Goal: Task Accomplishment & Management: Use online tool/utility

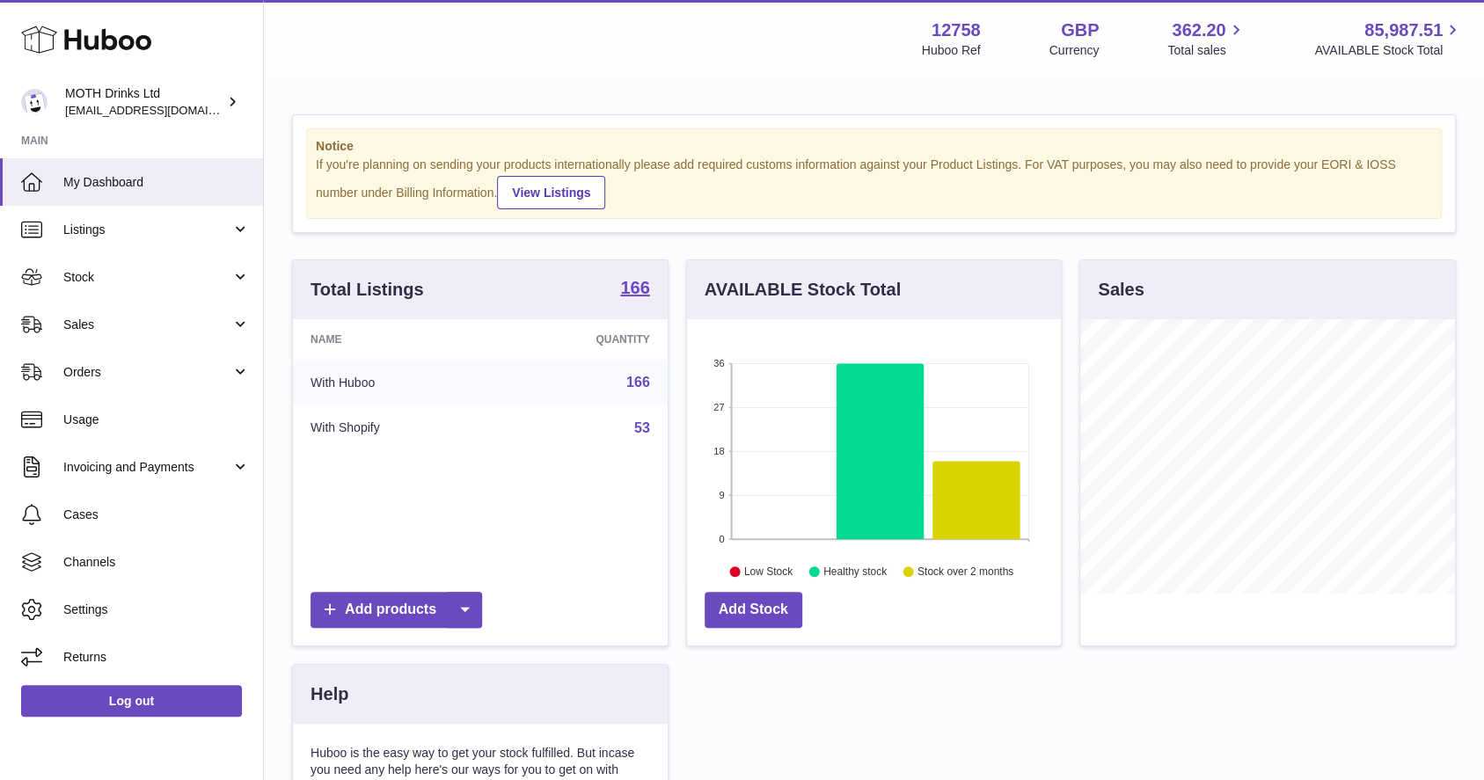
scroll to position [274, 375]
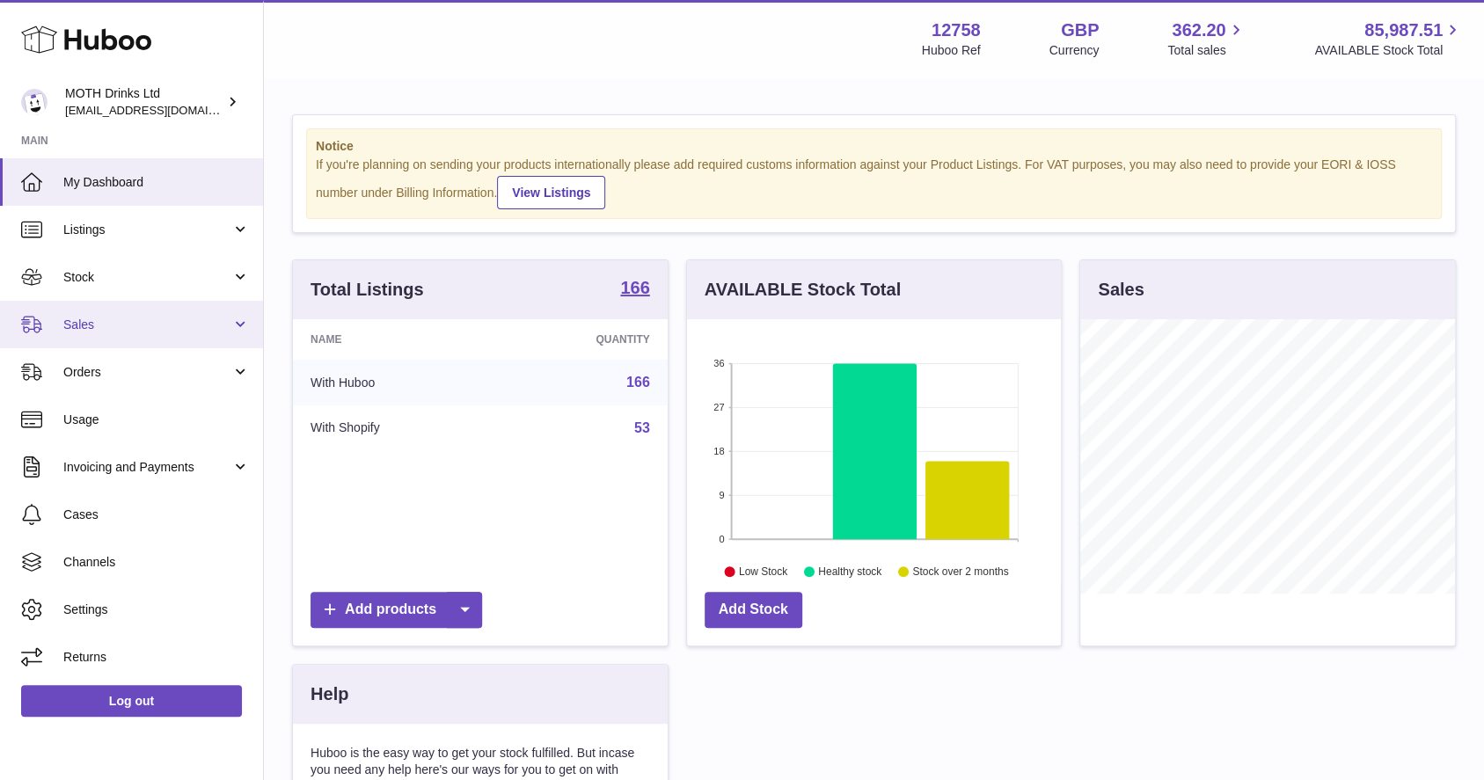
click at [158, 321] on span "Sales" at bounding box center [147, 325] width 168 height 17
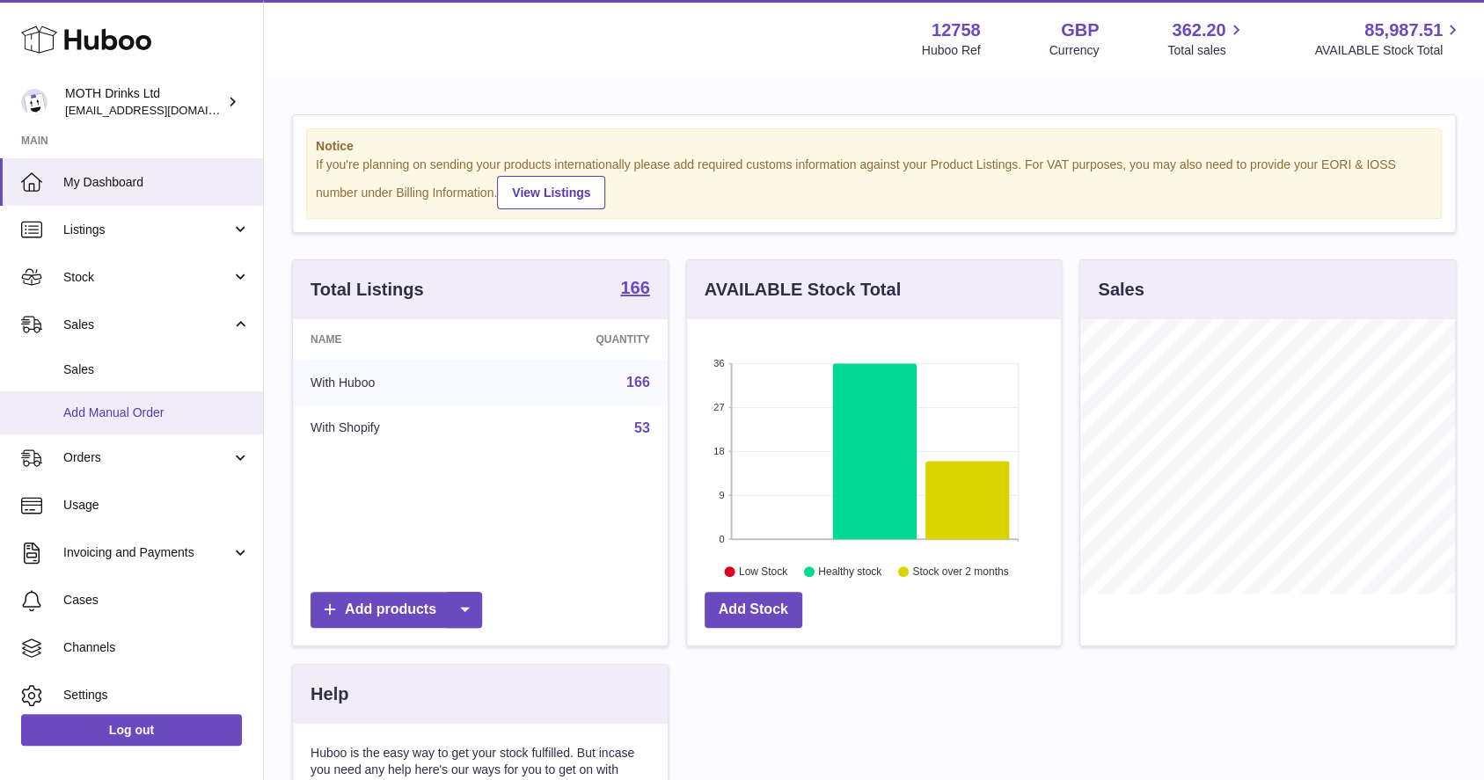
click at [121, 395] on link "Add Manual Order" at bounding box center [131, 412] width 263 height 43
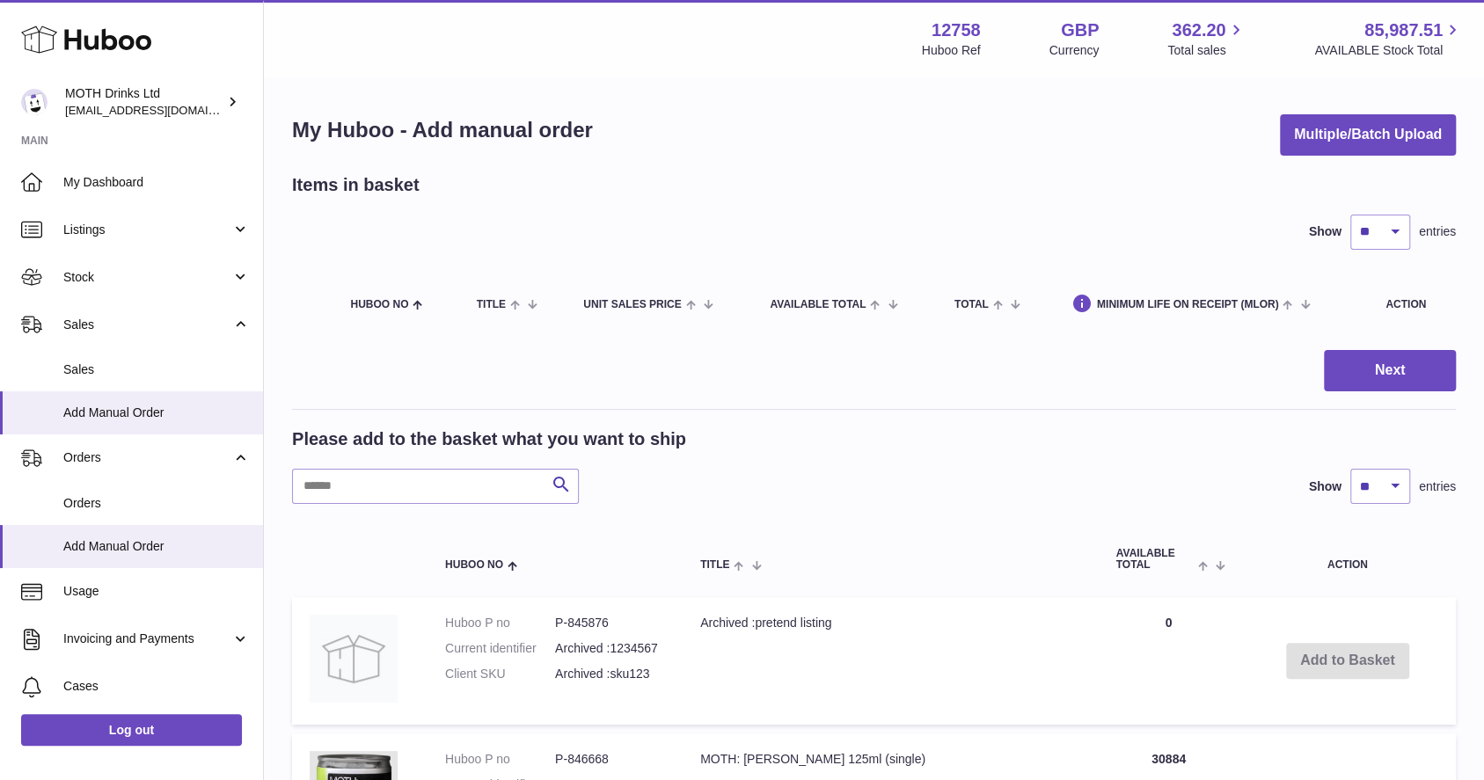
click at [1363, 142] on button "Multiple/Batch Upload" at bounding box center [1368, 134] width 176 height 41
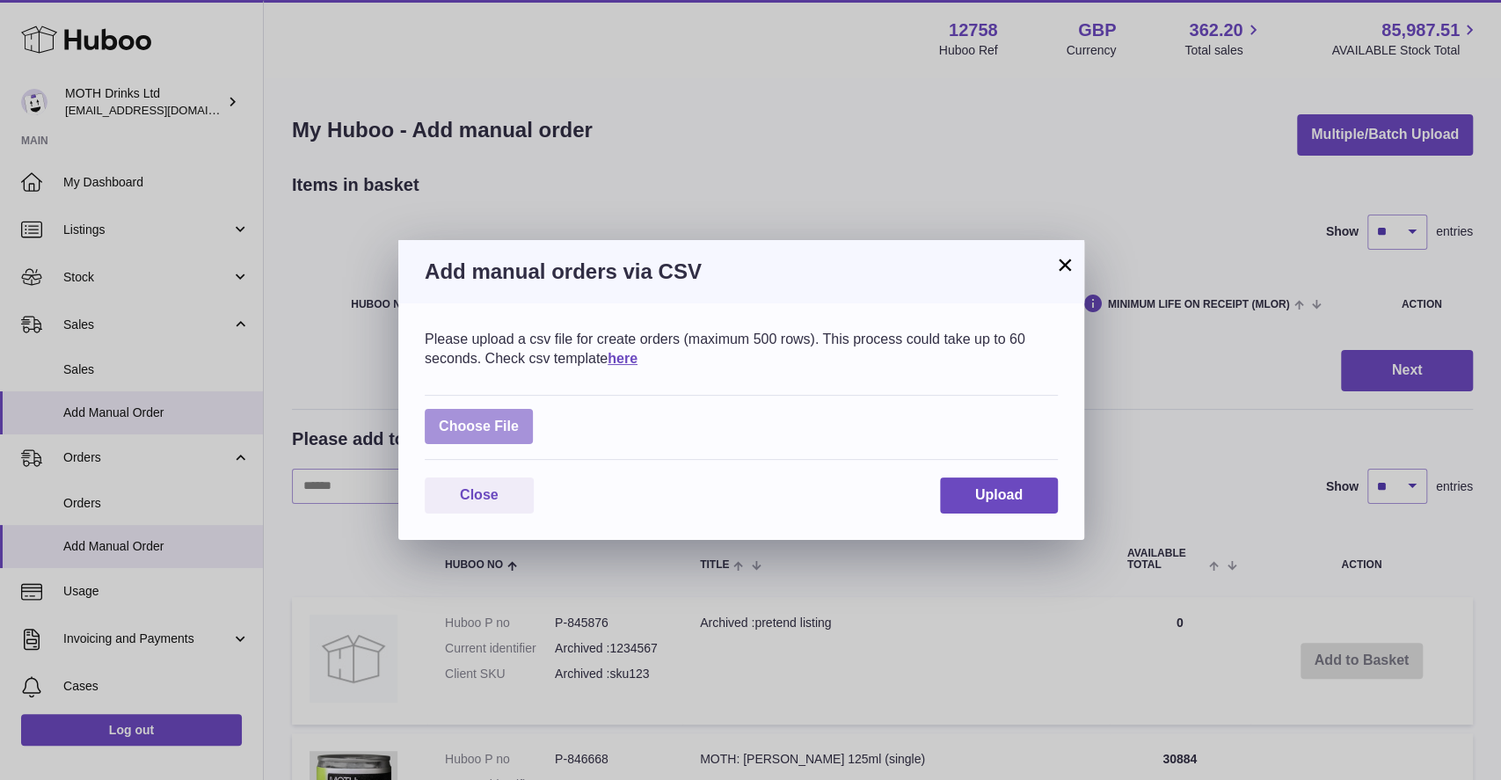
click at [454, 417] on label at bounding box center [479, 427] width 108 height 36
click at [519, 418] on input "file" at bounding box center [519, 418] width 1 height 1
type input "**********"
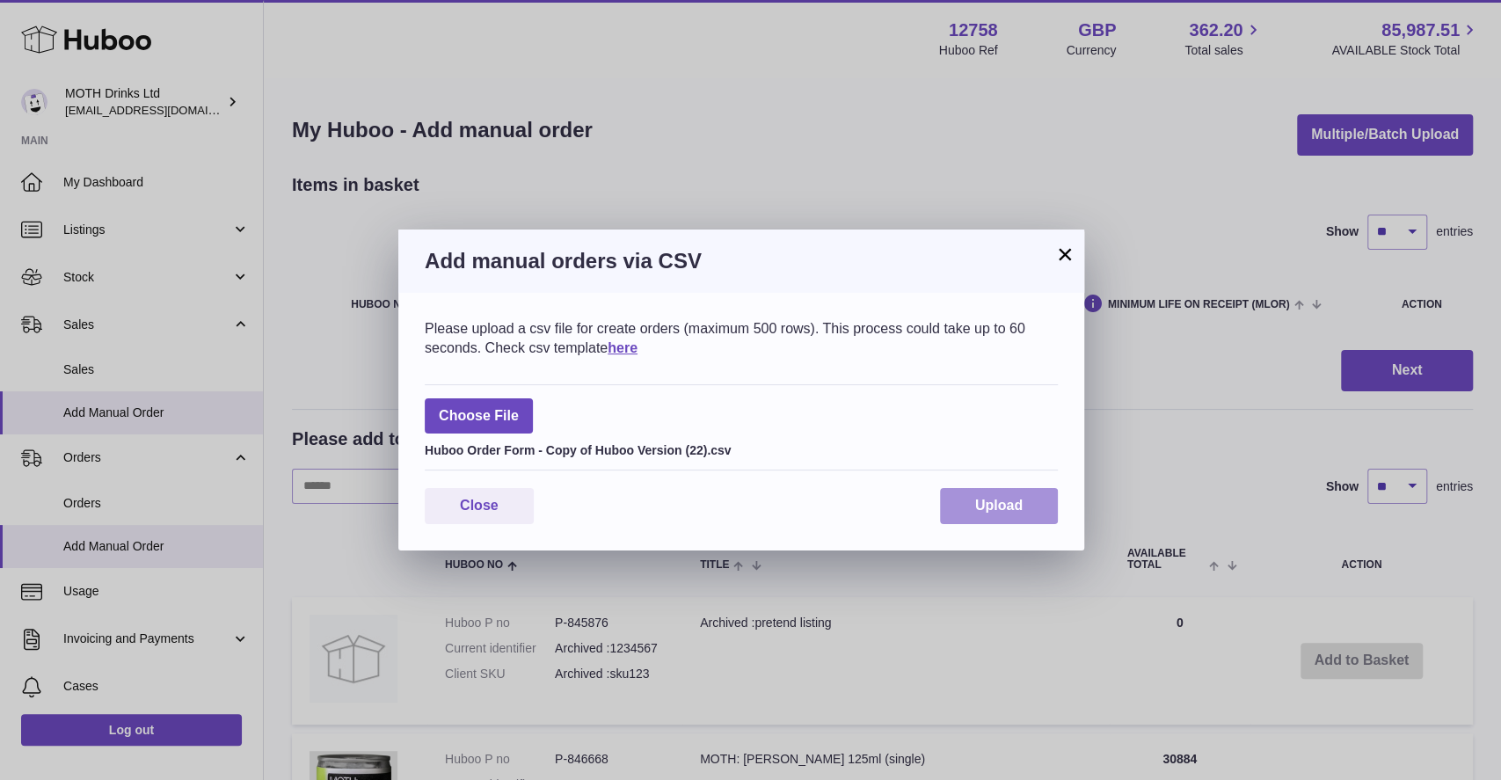
click at [986, 505] on span "Upload" at bounding box center [998, 505] width 47 height 15
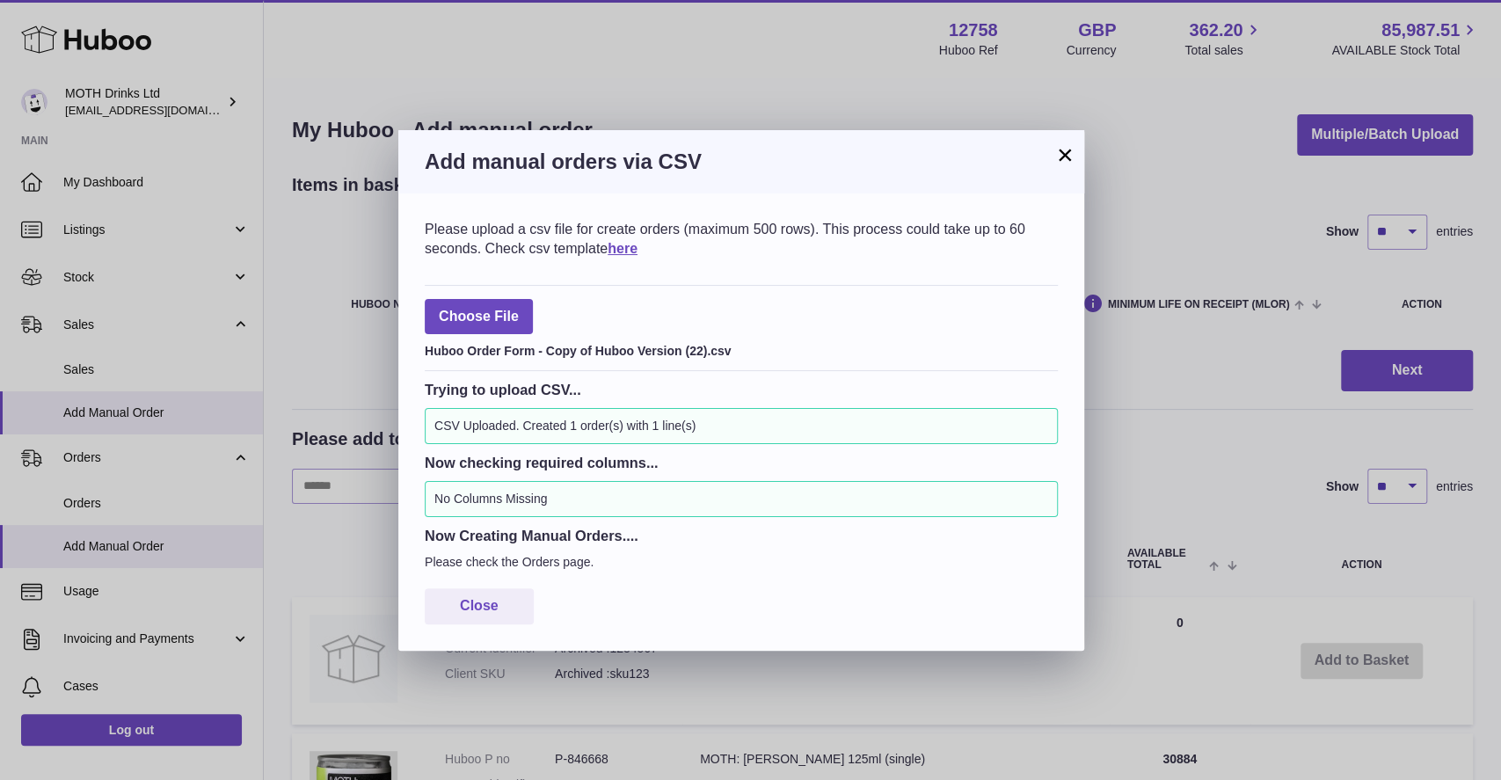
click at [1066, 165] on button "×" at bounding box center [1065, 154] width 21 height 21
